Goal: Task Accomplishment & Management: Manage account settings

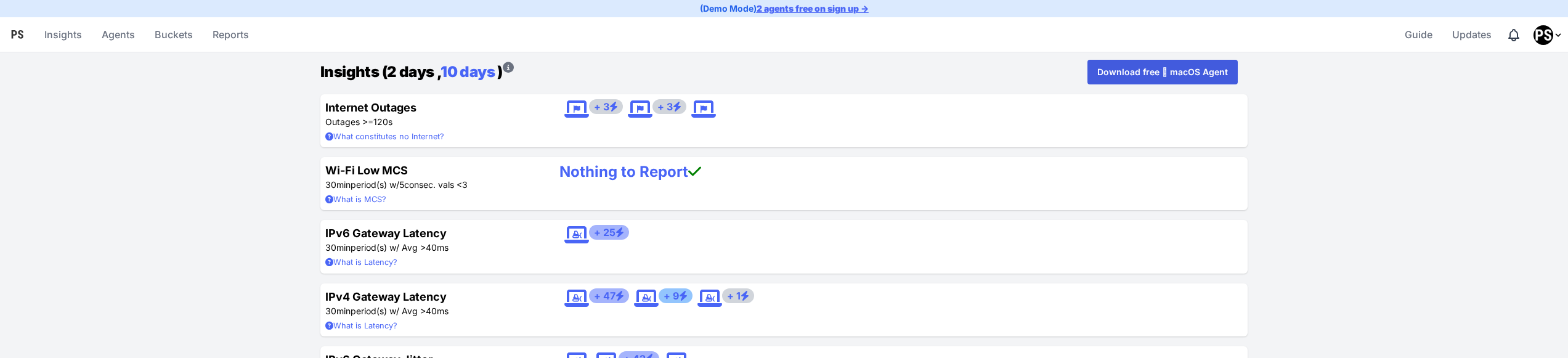
click at [1546, 40] on img "Profile Menu" at bounding box center [1542, 35] width 19 height 19
click at [1451, 138] on input "Sign Out" at bounding box center [1476, 135] width 172 height 24
